Goal: Information Seeking & Learning: Learn about a topic

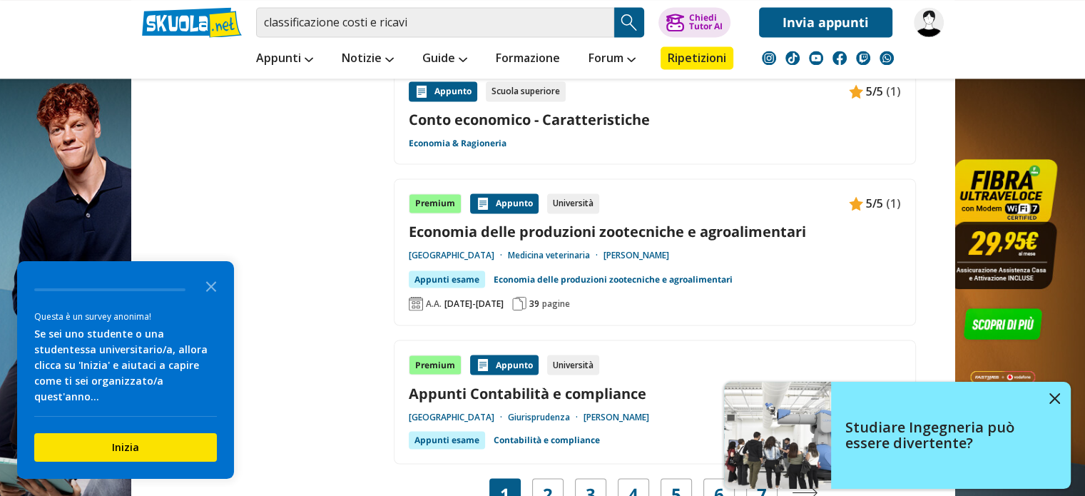
scroll to position [2497, 0]
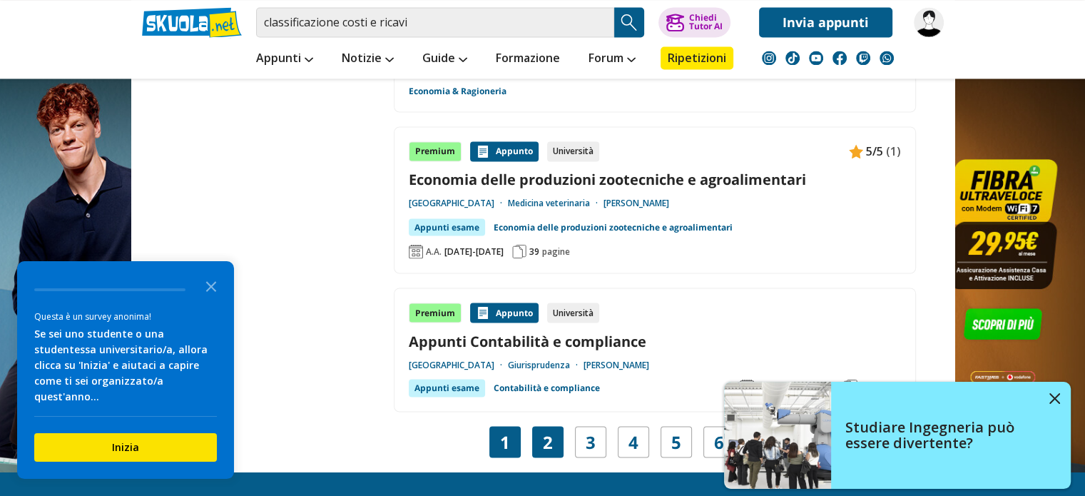
click at [537, 426] on div "2" at bounding box center [547, 441] width 31 height 31
click at [543, 432] on link "2" at bounding box center [548, 442] width 10 height 20
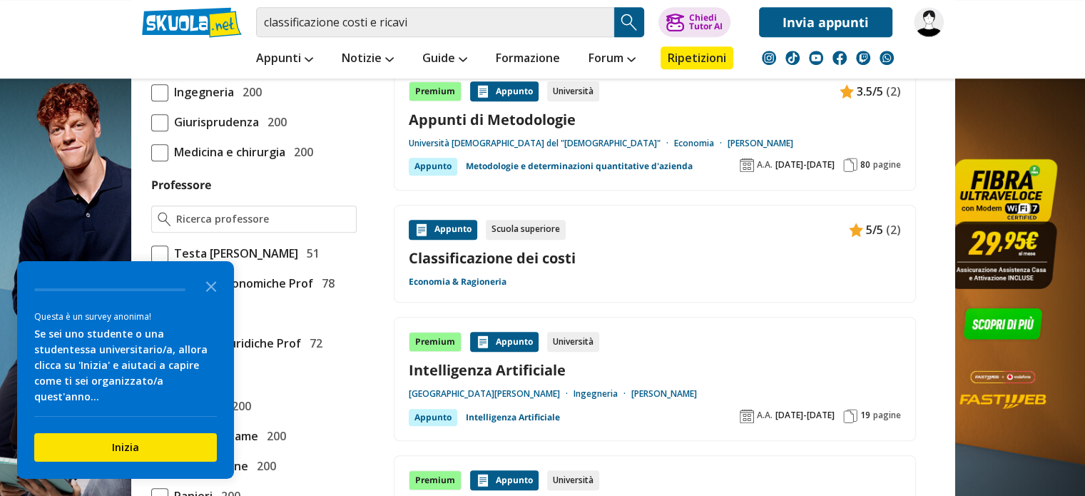
scroll to position [999, 0]
